Goal: Task Accomplishment & Management: Complete application form

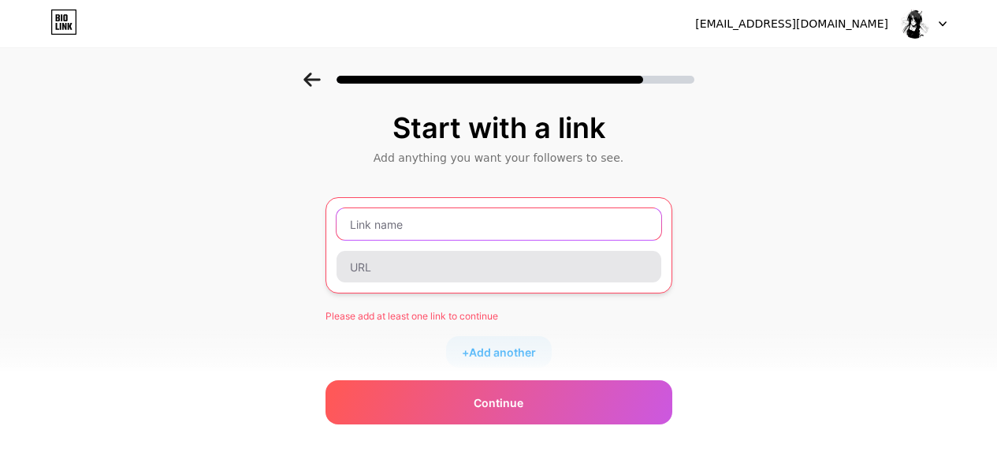
paste input "[URL][DOMAIN_NAME]"
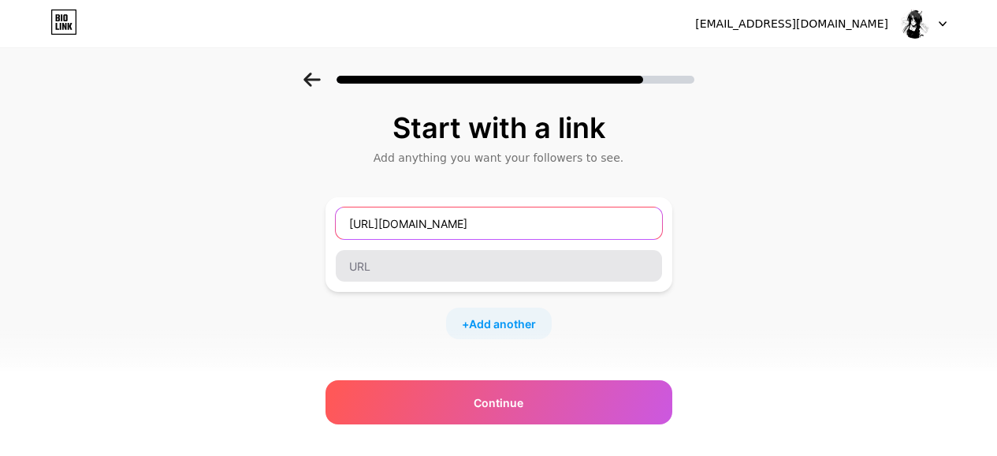
type input "[URL][DOMAIN_NAME]"
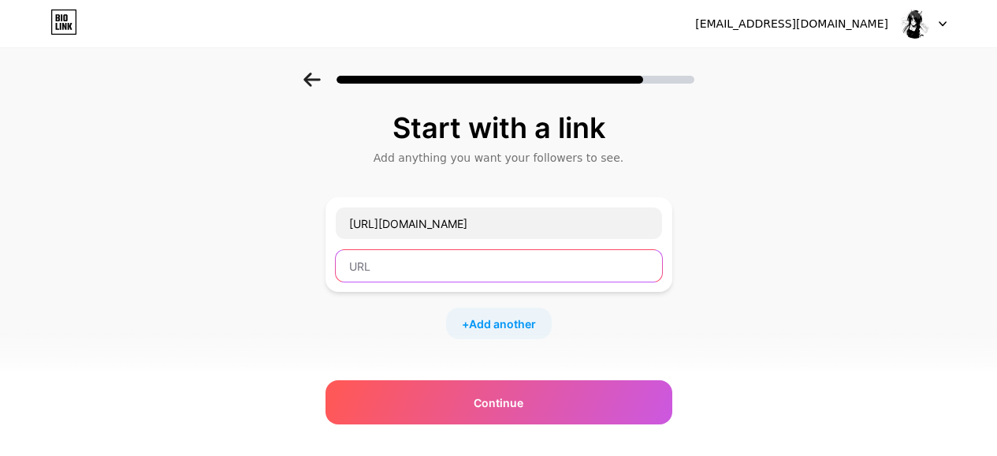
click at [409, 273] on input "text" at bounding box center [499, 266] width 326 height 32
paste input "[URL][DOMAIN_NAME]"
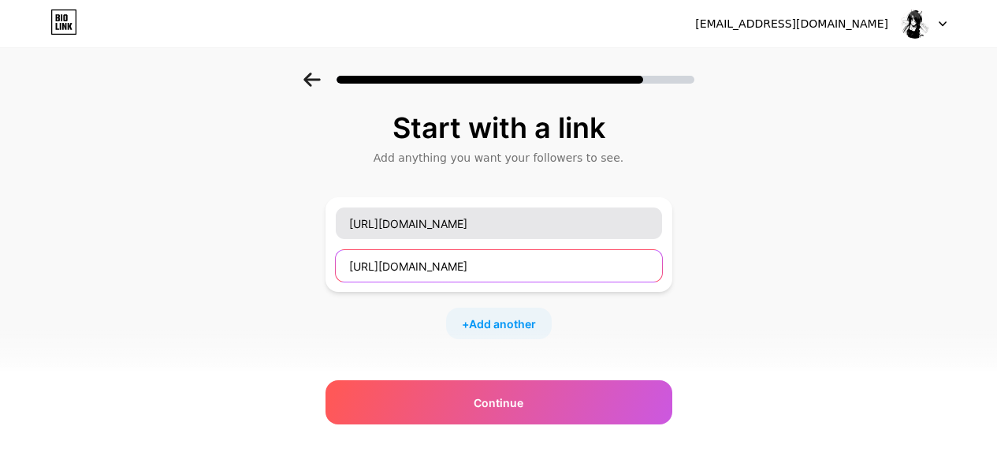
type input "[URL][DOMAIN_NAME]"
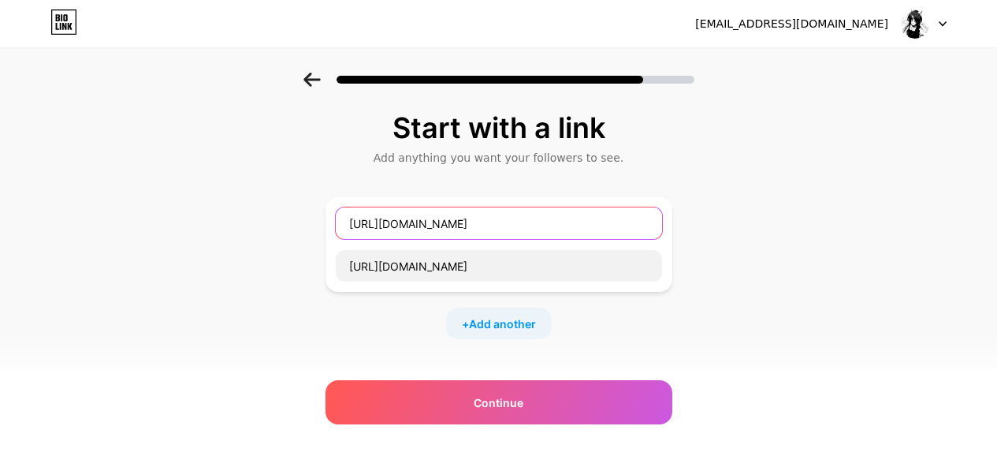
click at [549, 228] on input "[URL][DOMAIN_NAME]" at bounding box center [499, 223] width 326 height 32
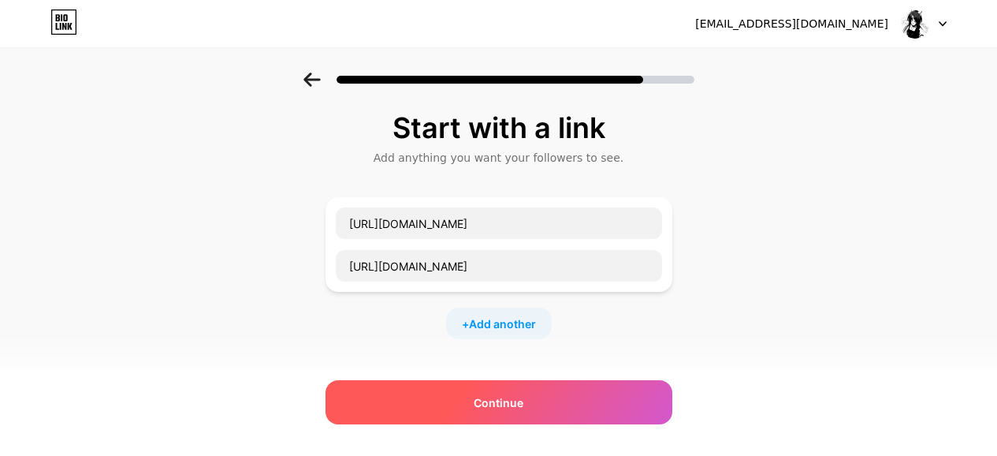
click at [519, 413] on div "Continue" at bounding box center [498, 402] width 347 height 44
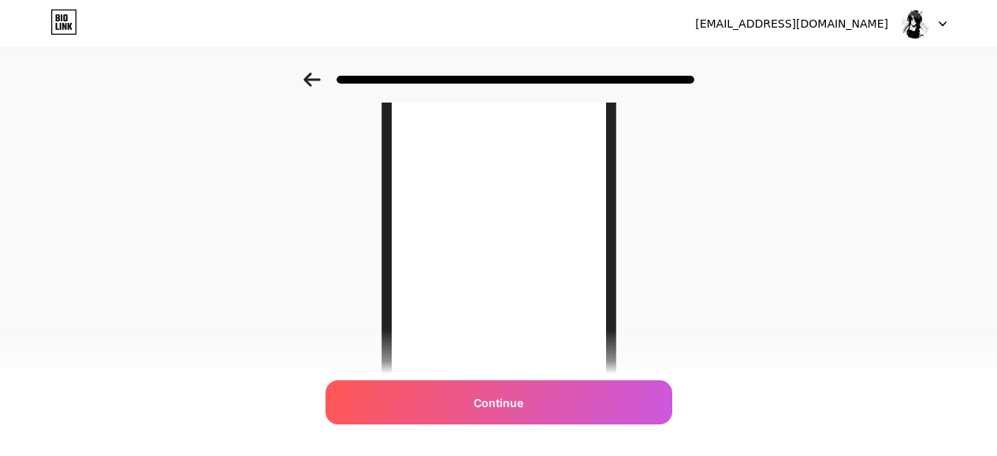
scroll to position [158, 0]
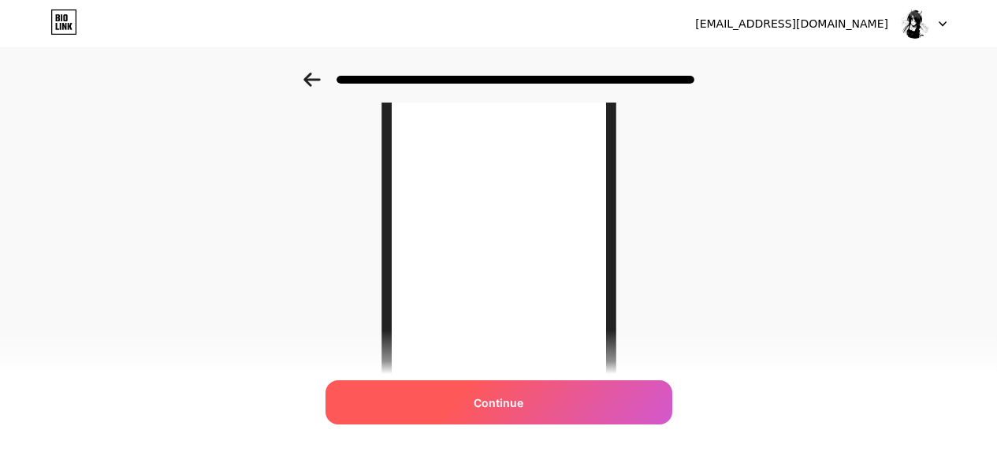
click at [533, 401] on div "Continue" at bounding box center [498, 402] width 347 height 44
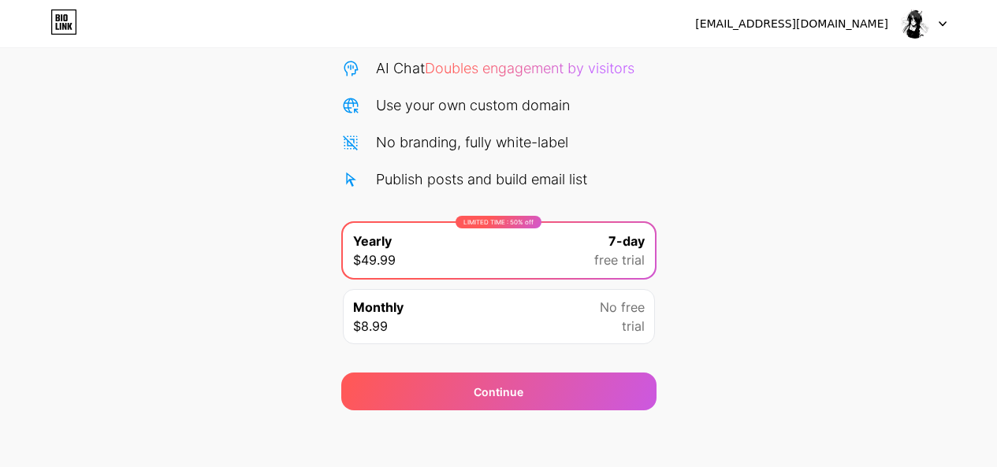
scroll to position [167, 0]
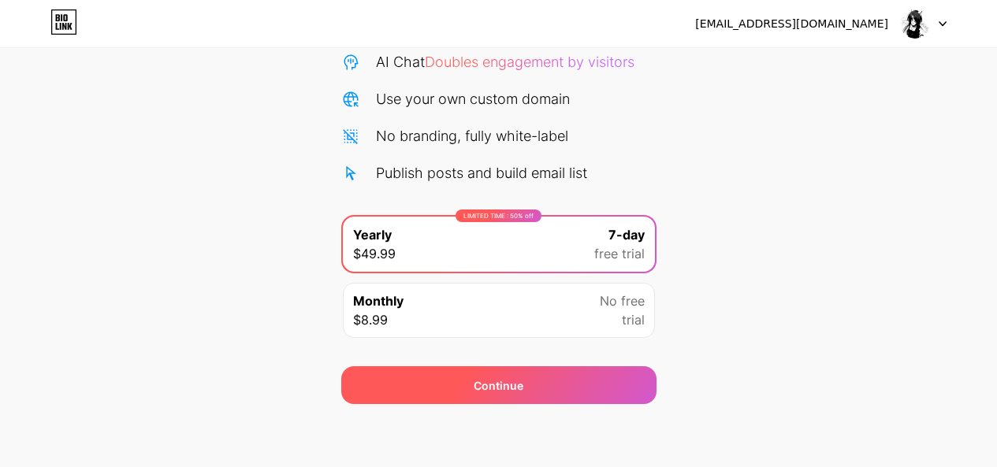
click at [551, 372] on div "Continue" at bounding box center [498, 385] width 315 height 38
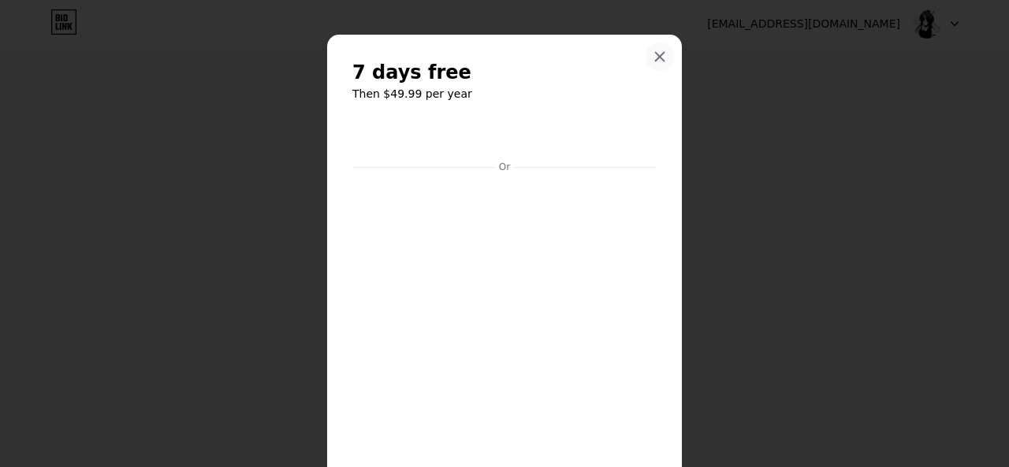
click at [659, 62] on icon at bounding box center [659, 56] width 13 height 13
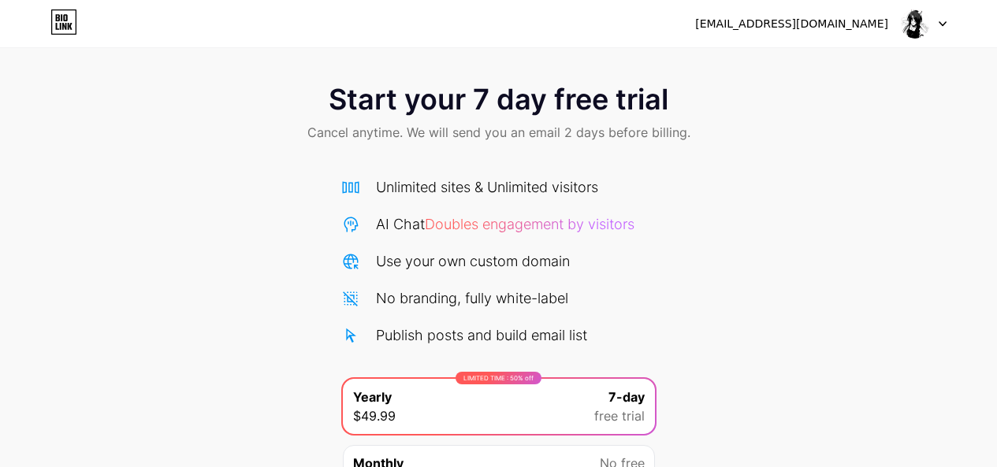
scroll to position [0, 0]
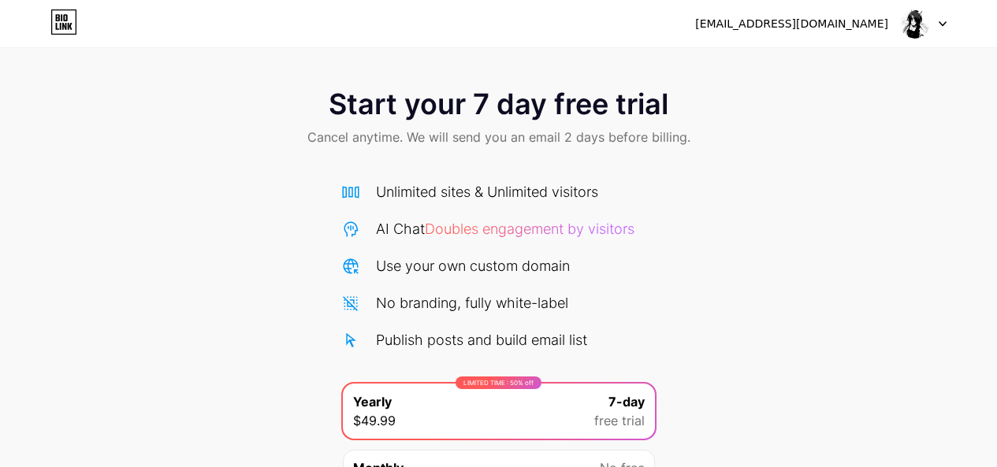
click at [58, 28] on icon at bounding box center [63, 21] width 27 height 25
